Goal: Task Accomplishment & Management: Use online tool/utility

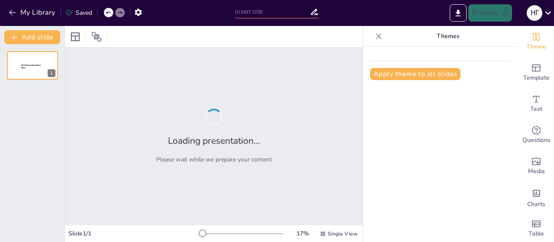
type input "[PERSON_NAME] для створення сучасних презентацій: простота та ефективність"
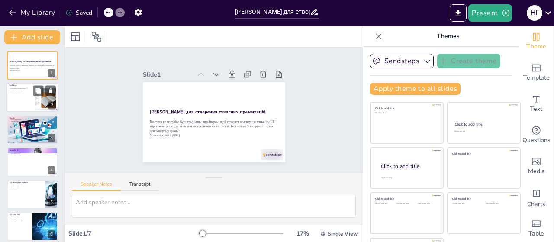
click at [19, 100] on div at bounding box center [32, 97] width 52 height 29
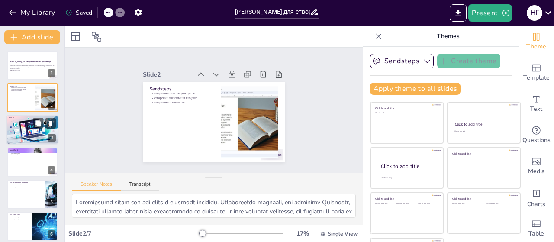
click at [19, 129] on div at bounding box center [32, 129] width 52 height 29
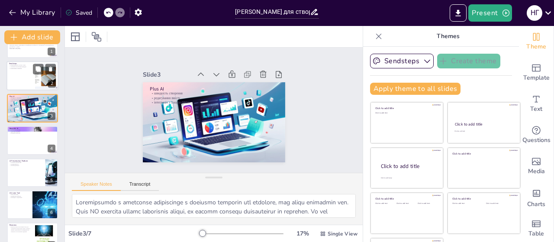
scroll to position [38, 0]
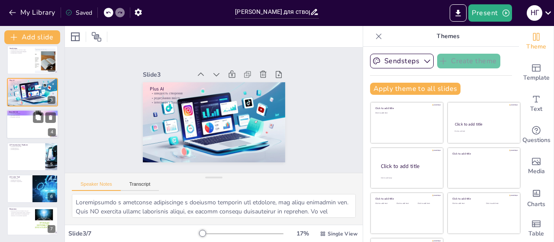
click at [35, 132] on div at bounding box center [32, 123] width 52 height 29
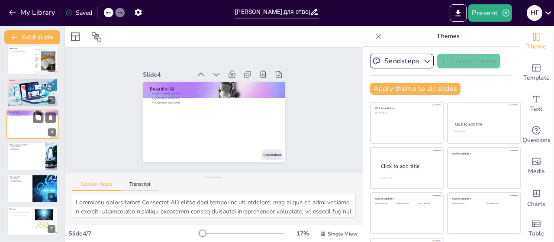
scroll to position [19, 0]
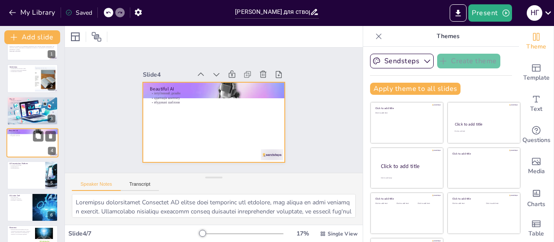
click at [28, 145] on div at bounding box center [32, 142] width 52 height 29
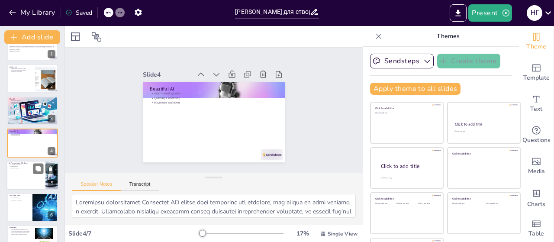
click at [17, 178] on div at bounding box center [32, 175] width 52 height 29
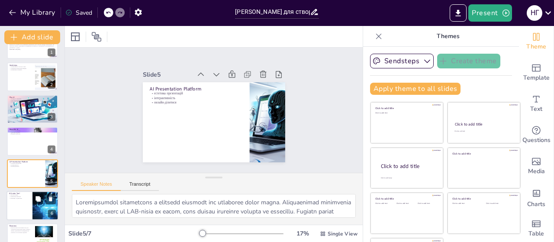
scroll to position [38, 0]
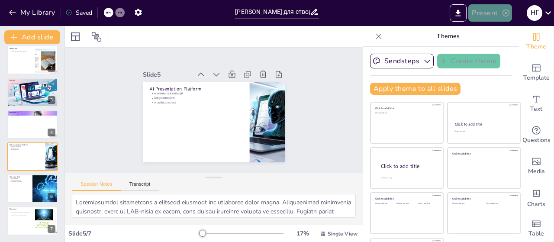
click at [486, 13] on button "Present" at bounding box center [489, 12] width 43 height 17
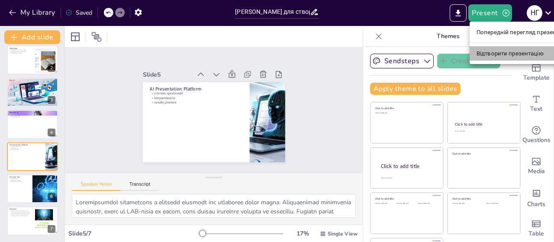
click at [481, 51] on font "Відтворити презентацію" at bounding box center [509, 53] width 67 height 6
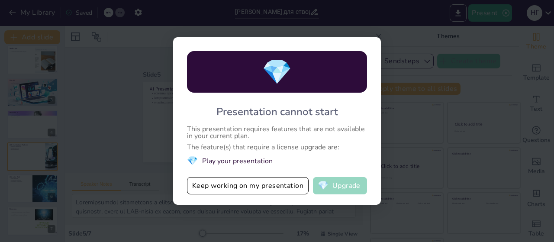
click at [338, 187] on button "💎 Upgrade" at bounding box center [340, 185] width 54 height 17
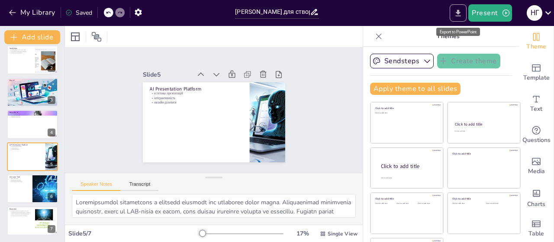
click at [459, 15] on icon "Export to PowerPoint" at bounding box center [458, 13] width 5 height 6
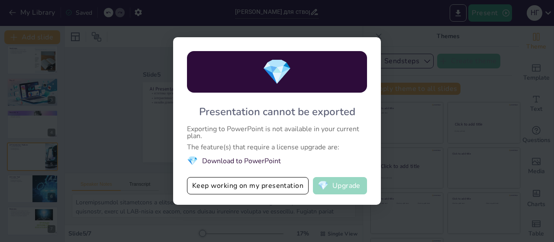
click at [354, 187] on button "💎 Upgrade" at bounding box center [340, 185] width 54 height 17
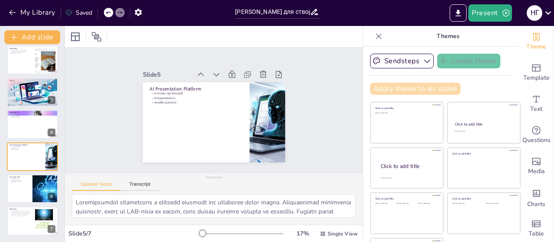
click at [383, 88] on button "Apply theme to all slides" at bounding box center [415, 89] width 90 height 12
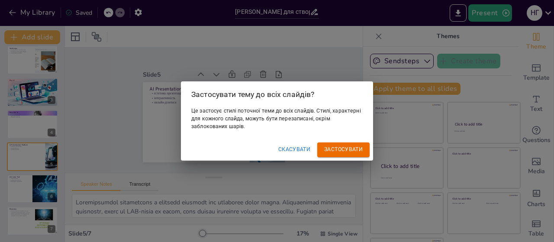
click at [331, 145] on font "Застосувати" at bounding box center [343, 149] width 39 height 9
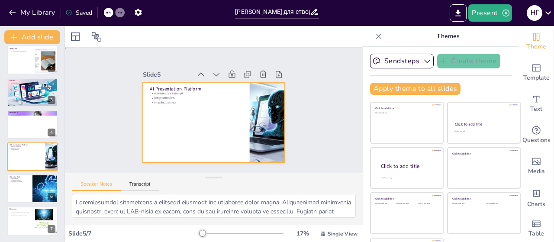
click at [143, 104] on div at bounding box center [213, 122] width 150 height 94
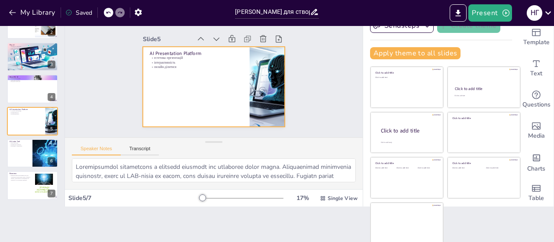
scroll to position [0, 0]
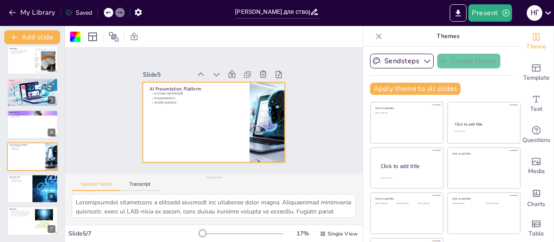
click at [84, 12] on div "Saved" at bounding box center [78, 13] width 27 height 8
click at [296, 13] on input "[PERSON_NAME] для створення сучасних презентацій: простота та ефективність" at bounding box center [272, 12] width 74 height 13
click at [312, 12] on icon at bounding box center [314, 12] width 7 height 6
click at [456, 14] on icon "Export to PowerPoint" at bounding box center [458, 13] width 9 height 9
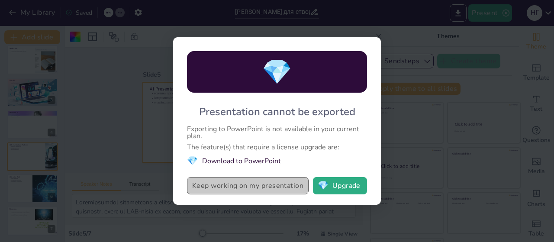
click at [208, 190] on button "Keep working on my presentation" at bounding box center [248, 185] width 122 height 17
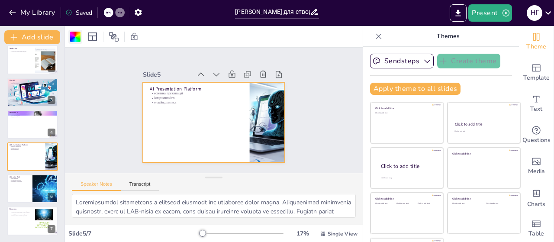
click at [77, 36] on div at bounding box center [75, 37] width 10 height 10
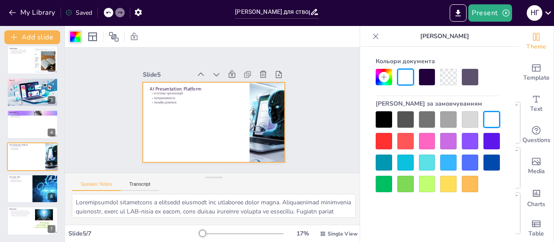
click at [449, 186] on div at bounding box center [448, 184] width 16 height 16
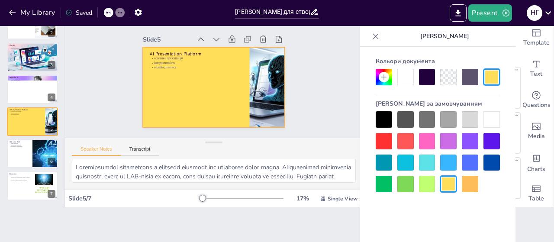
scroll to position [35, 0]
click at [422, 183] on div at bounding box center [427, 184] width 16 height 16
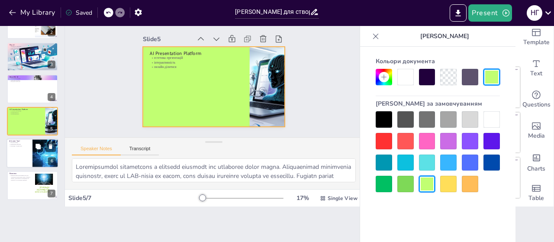
click at [22, 154] on div at bounding box center [32, 152] width 52 height 29
type textarea "Loremipsumdo sitametcons a elitsedd eiu temporin, utl etdolore magnaaliqu. EN A…"
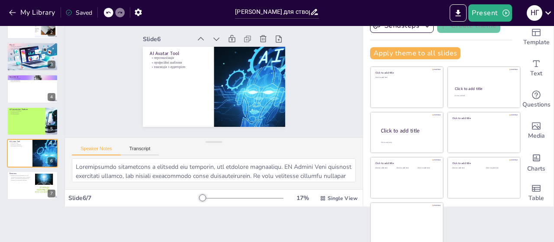
drag, startPoint x: 186, startPoint y: 197, endPoint x: 216, endPoint y: 193, distance: 30.2
click at [222, 191] on div "Slide [DATE] % Single View" at bounding box center [214, 198] width 298 height 14
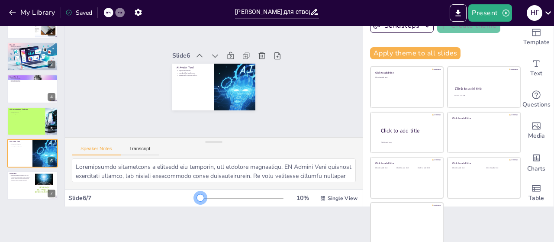
drag, startPoint x: 189, startPoint y: 198, endPoint x: 150, endPoint y: 197, distance: 39.0
click at [150, 197] on div "Slide [DATE] % Single View" at bounding box center [214, 198] width 298 height 14
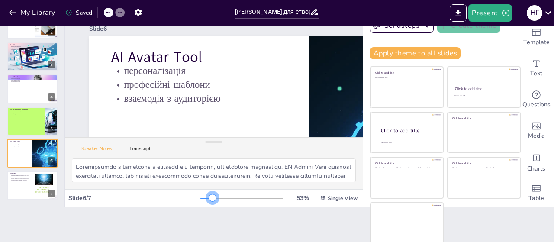
drag, startPoint x: 203, startPoint y: 195, endPoint x: 196, endPoint y: 198, distance: 6.8
click at [209, 196] on div at bounding box center [212, 197] width 7 height 7
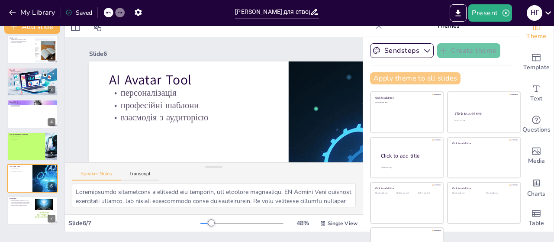
scroll to position [0, 0]
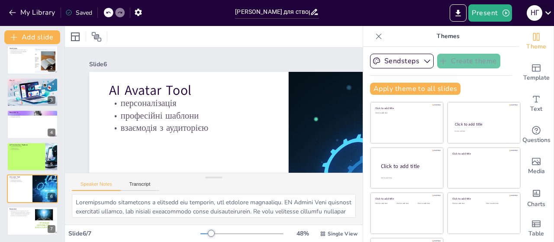
click at [550, 13] on icon at bounding box center [548, 13] width 12 height 12
